Goal: Check status: Check status

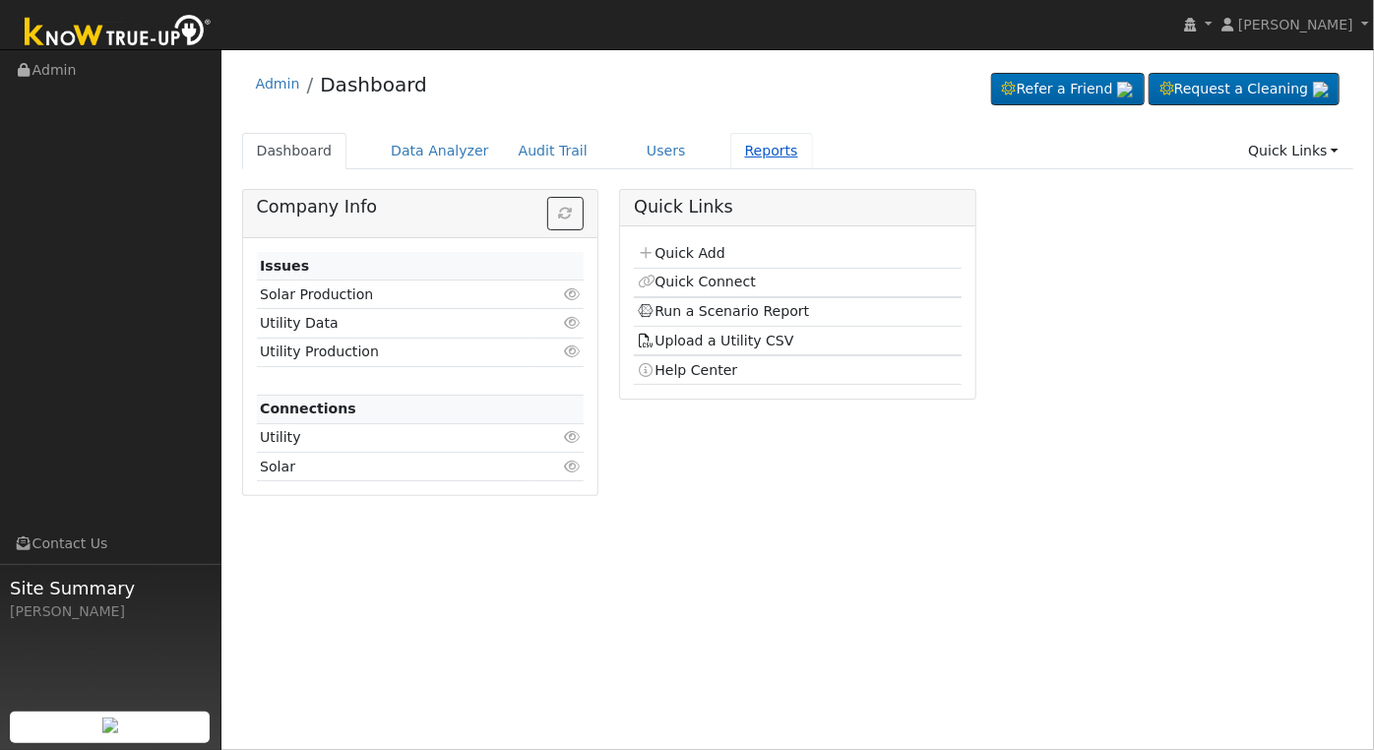
click at [733, 155] on link "Reports" at bounding box center [771, 151] width 83 height 36
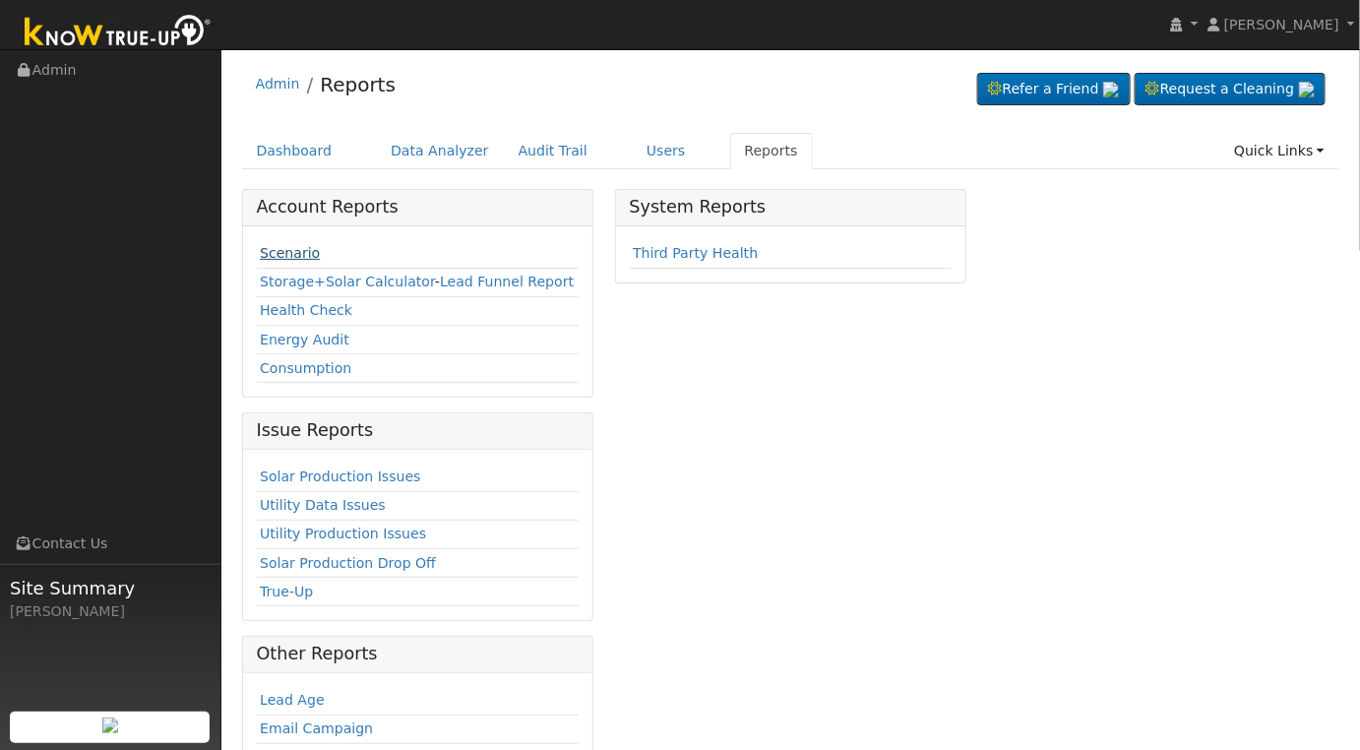
click at [283, 250] on link "Scenario" at bounding box center [290, 253] width 60 height 16
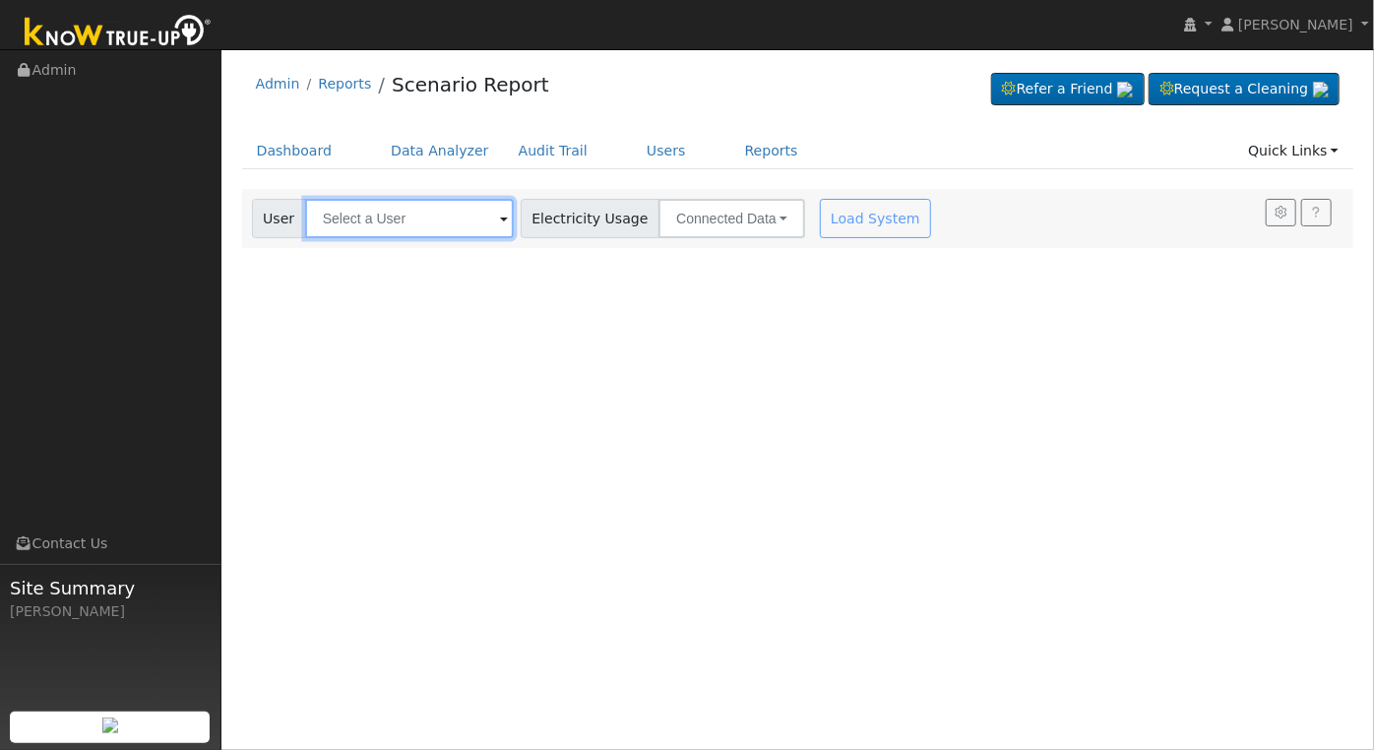
click at [408, 217] on input "text" at bounding box center [409, 218] width 209 height 39
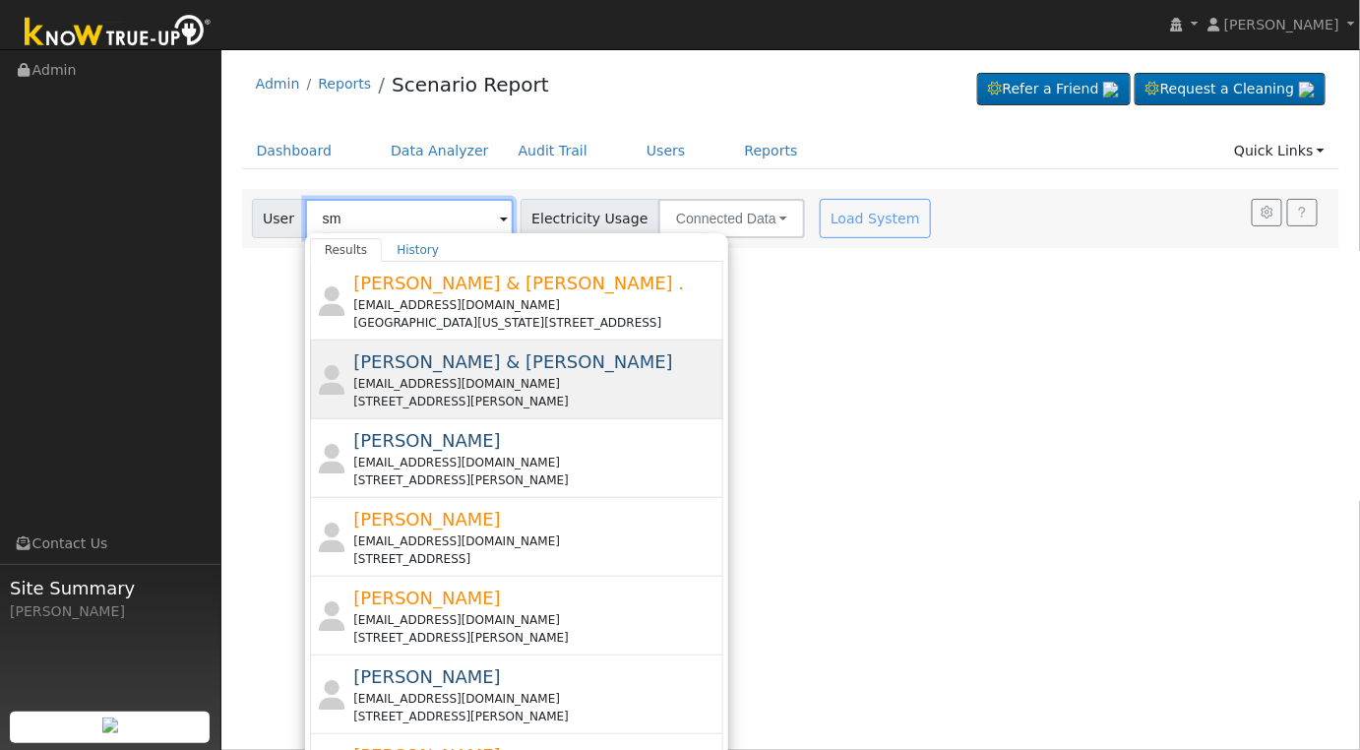
type input "s"
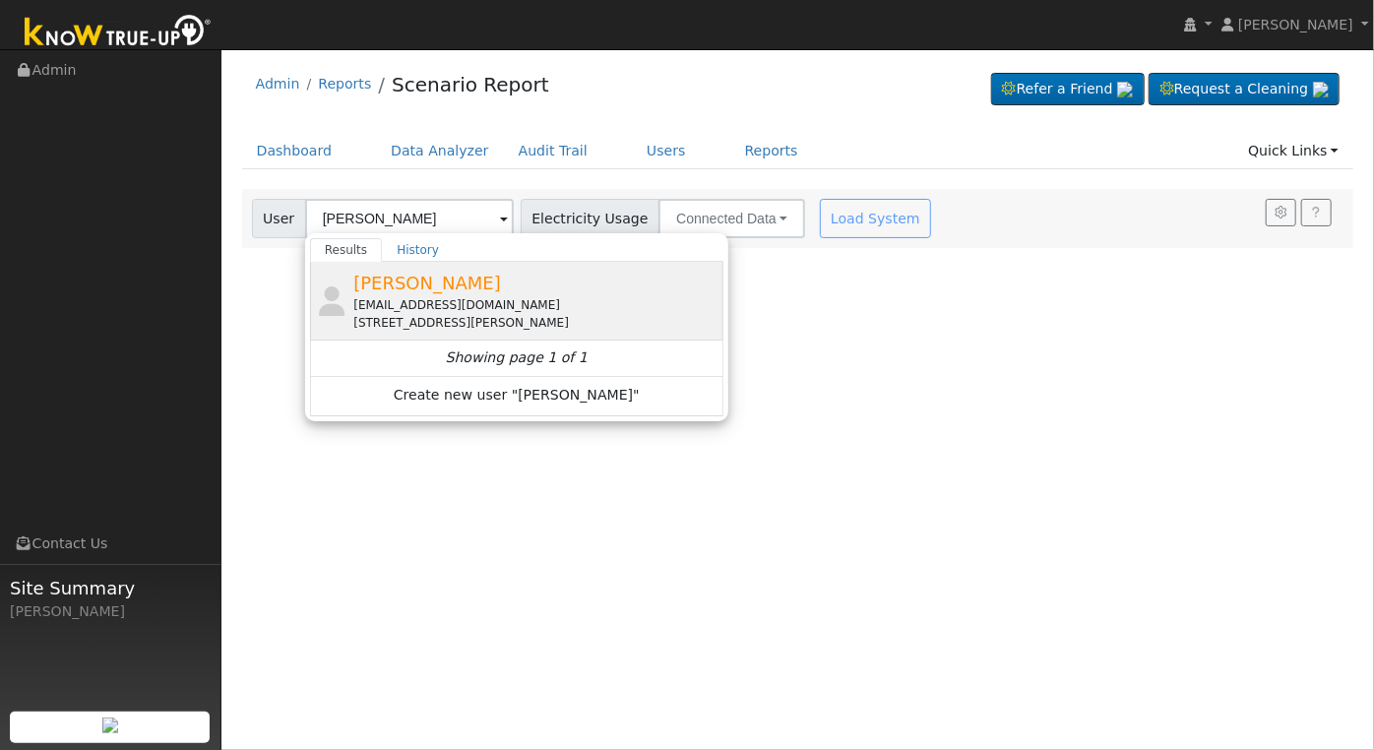
click at [468, 274] on div "[PERSON_NAME] [EMAIL_ADDRESS][DOMAIN_NAME] [STREET_ADDRESS][PERSON_NAME]" at bounding box center [535, 301] width 365 height 62
type input "[PERSON_NAME]"
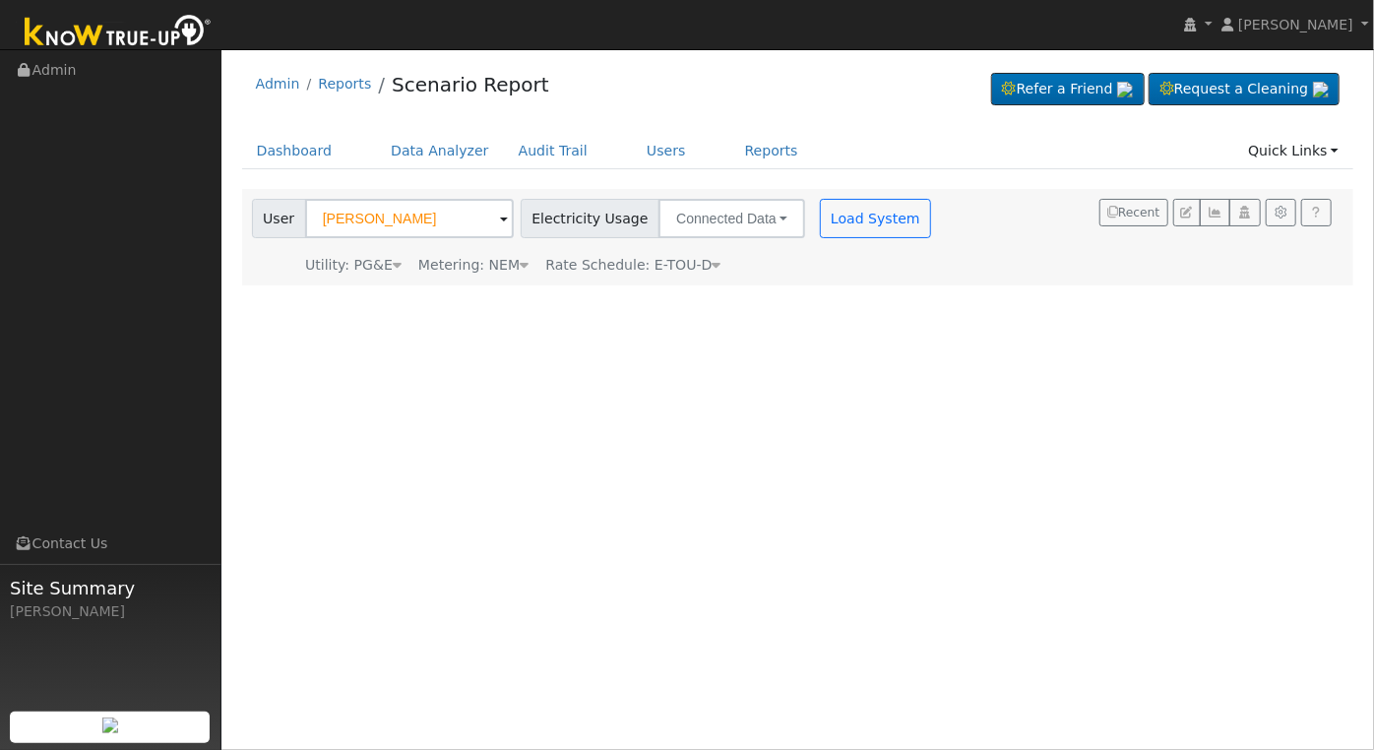
click at [852, 193] on div "User [PERSON_NAME] Account Default Account Default Account [STREET_ADDRESS][PER…" at bounding box center [594, 215] width 692 height 46
click at [843, 222] on button "Load System" at bounding box center [876, 218] width 112 height 39
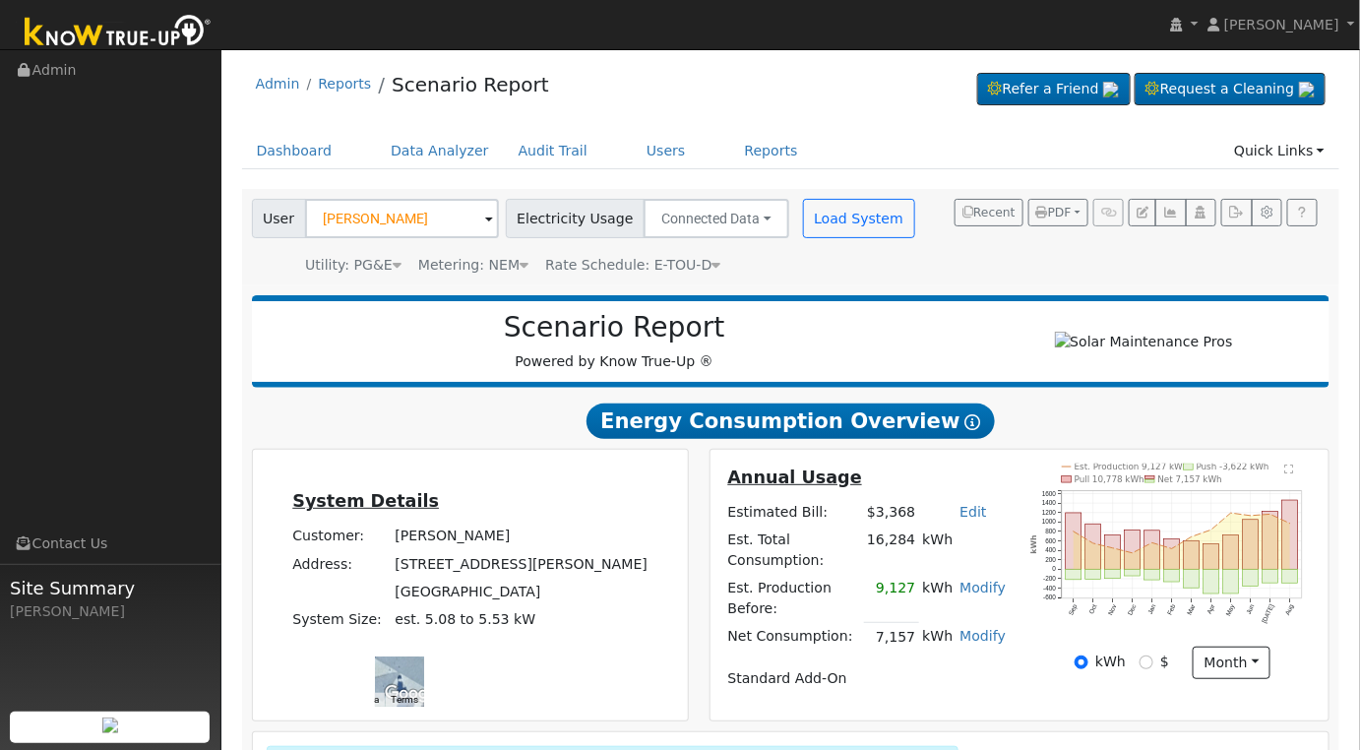
scroll to position [288, 0]
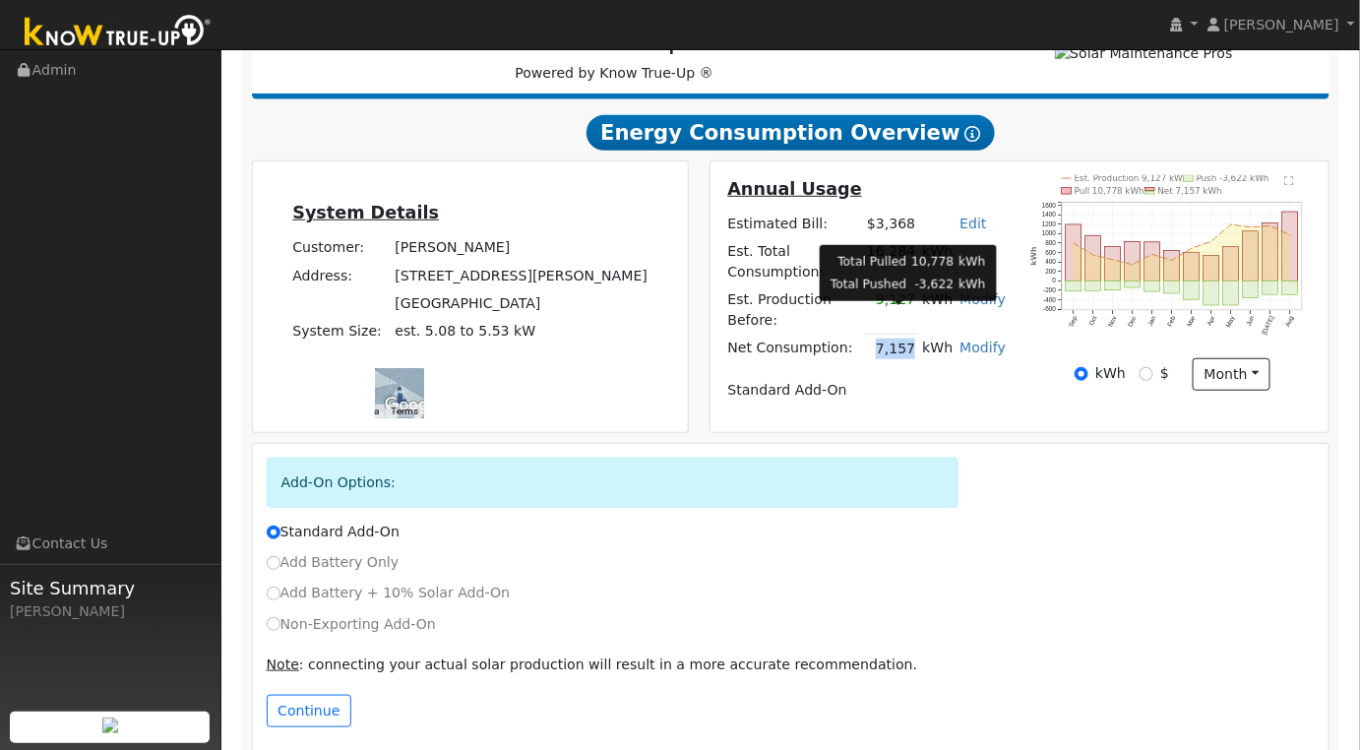
drag, startPoint x: 887, startPoint y: 325, endPoint x: 919, endPoint y: 325, distance: 32.5
click at [919, 335] on td "7,157" at bounding box center [891, 349] width 55 height 29
click at [917, 380] on div "Annual Usage Estimated Bill: $3,368 Edit Estimated Bill $ Annual Est. Total Con…" at bounding box center [867, 296] width 306 height 243
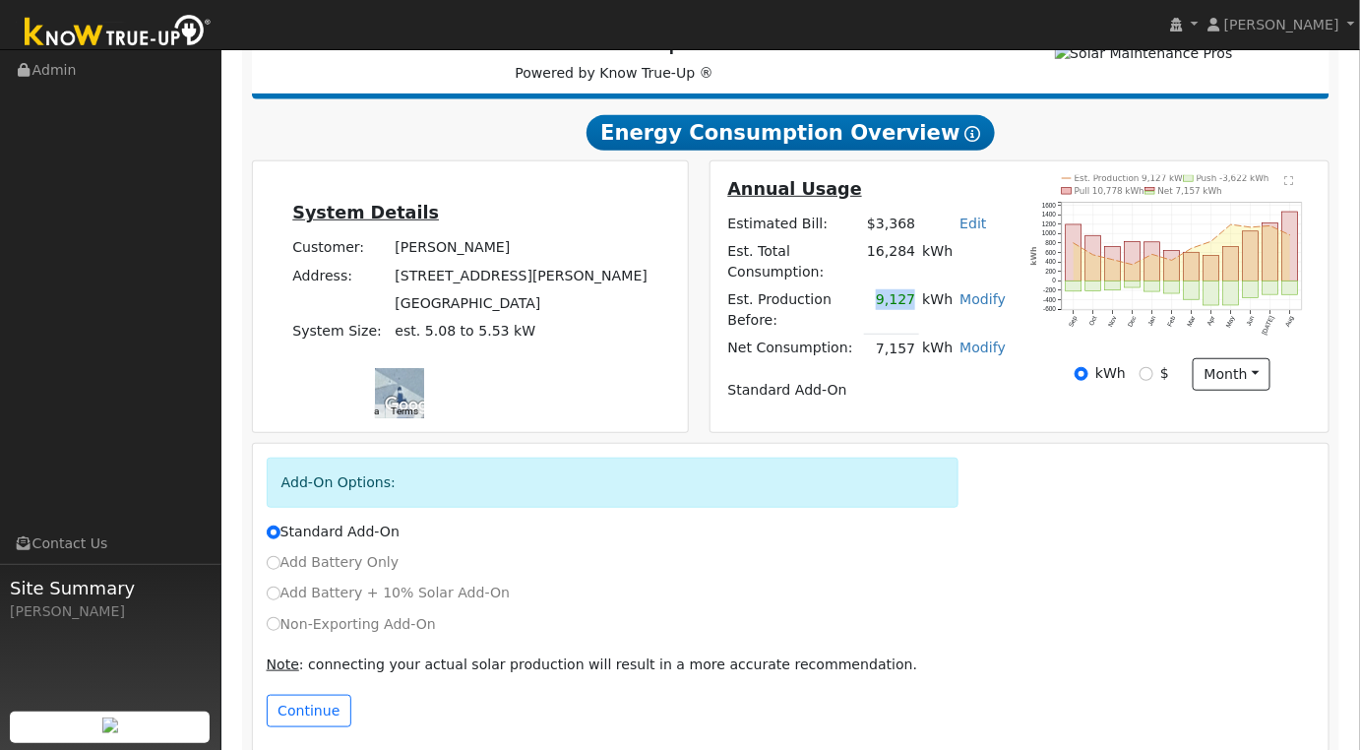
drag, startPoint x: 888, startPoint y: 290, endPoint x: 920, endPoint y: 298, distance: 33.4
click at [919, 298] on td "9,127" at bounding box center [891, 310] width 55 height 48
drag, startPoint x: 881, startPoint y: 268, endPoint x: 923, endPoint y: 270, distance: 42.4
click at [923, 270] on tr "Est. Total Consumption: 16,284 kWh" at bounding box center [866, 261] width 285 height 48
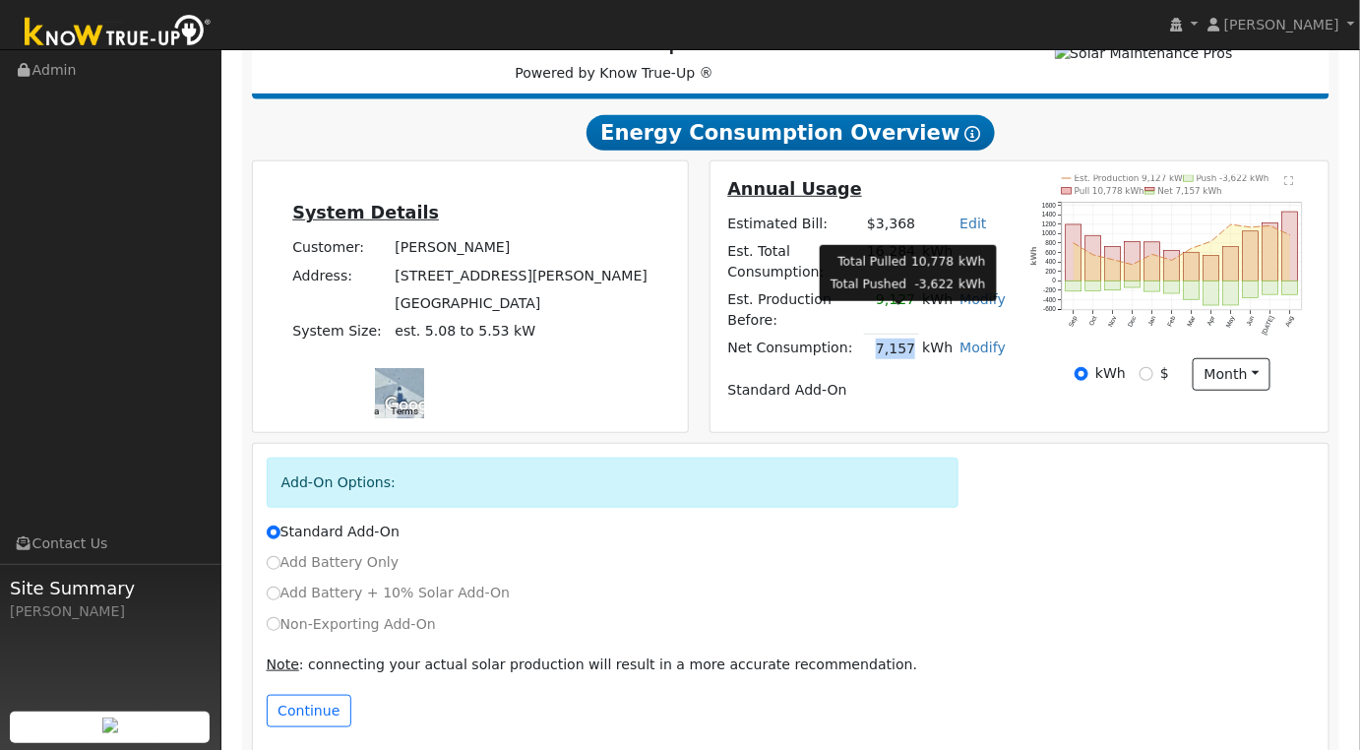
drag, startPoint x: 890, startPoint y: 321, endPoint x: 921, endPoint y: 325, distance: 31.7
click at [919, 335] on td "7,157" at bounding box center [891, 349] width 55 height 29
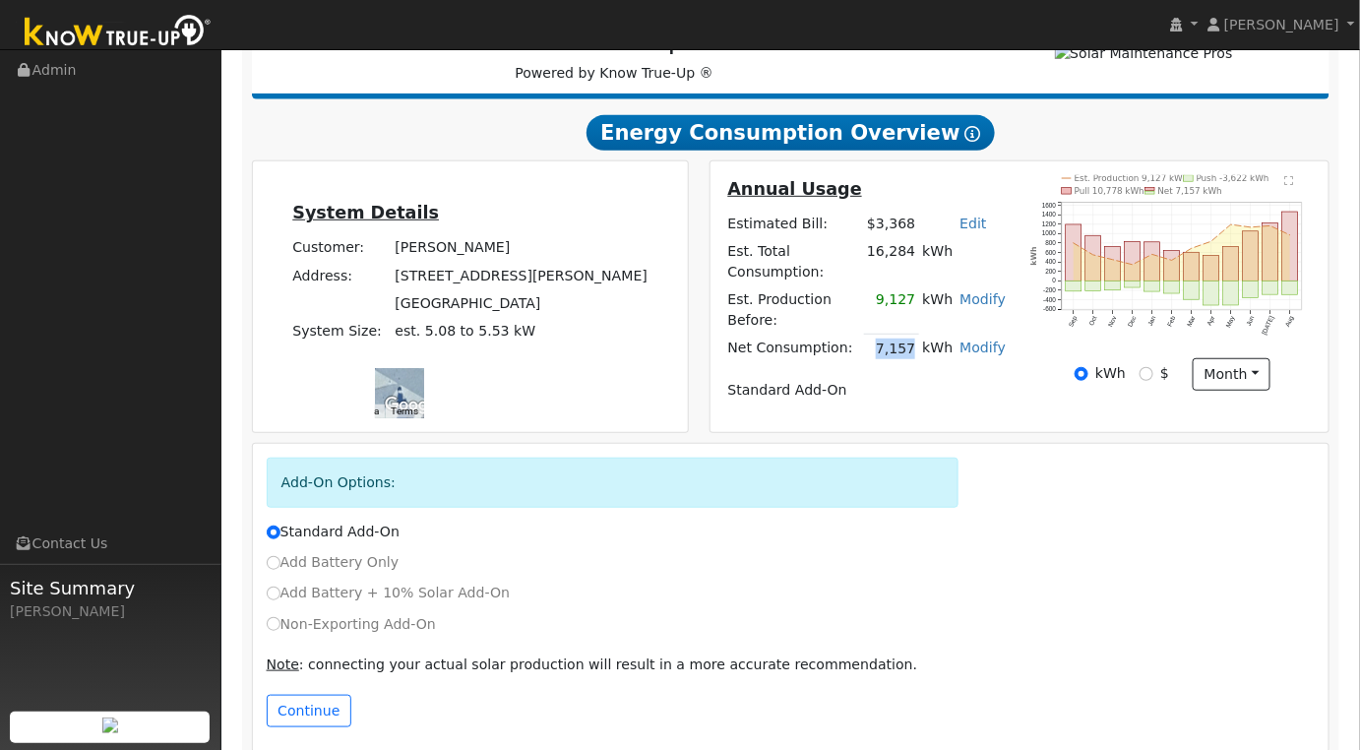
click at [891, 377] on td "Standard Add-On" at bounding box center [866, 391] width 285 height 28
click at [899, 335] on td "7,157" at bounding box center [891, 349] width 55 height 29
